Goal: Information Seeking & Learning: Learn about a topic

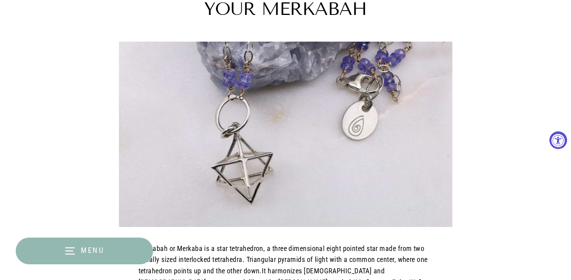
scroll to position [118, 0]
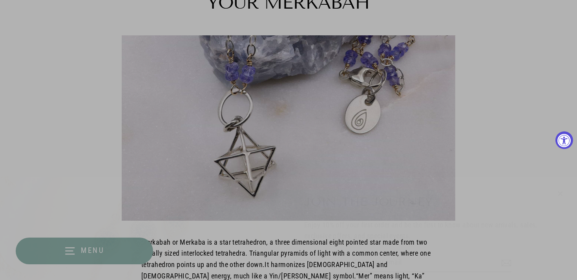
click at [561, 182] on icon "button" at bounding box center [560, 186] width 10 height 10
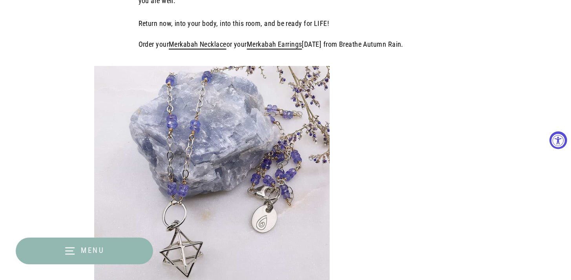
scroll to position [1634, 0]
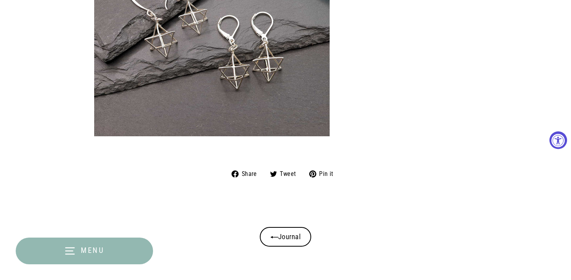
scroll to position [2052, 0]
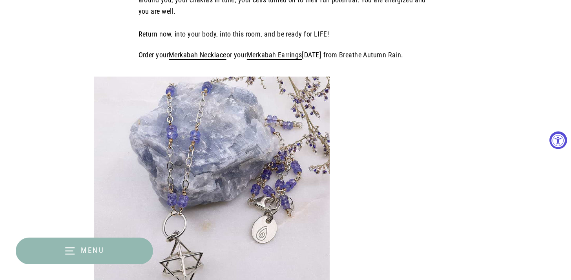
scroll to position [1624, 0]
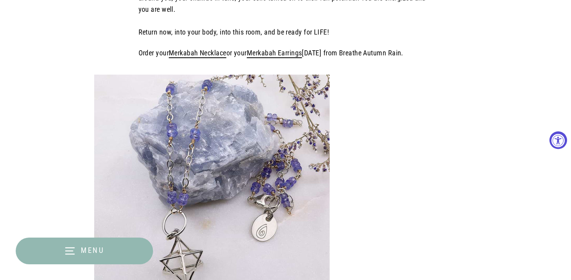
click at [208, 49] on link "Merkabah Necklace" at bounding box center [198, 53] width 58 height 8
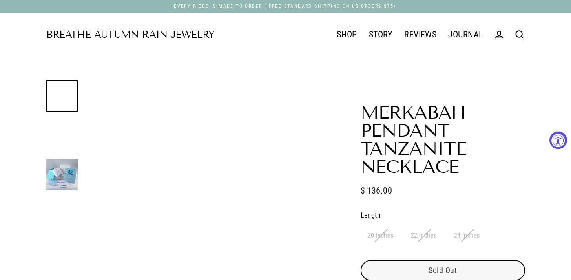
select select "3"
